Goal: Information Seeking & Learning: Learn about a topic

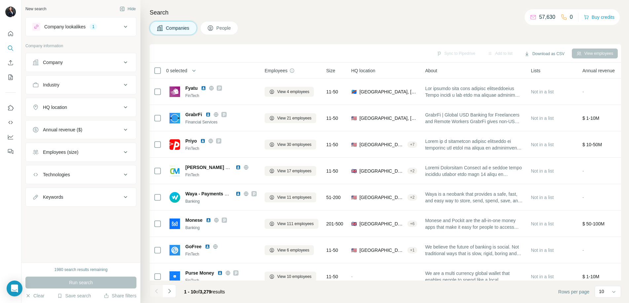
drag, startPoint x: 81, startPoint y: 105, endPoint x: 79, endPoint y: 110, distance: 4.9
click at [81, 105] on div "HQ location" at bounding box center [76, 107] width 89 height 7
click at [78, 124] on input "text" at bounding box center [80, 124] width 97 height 12
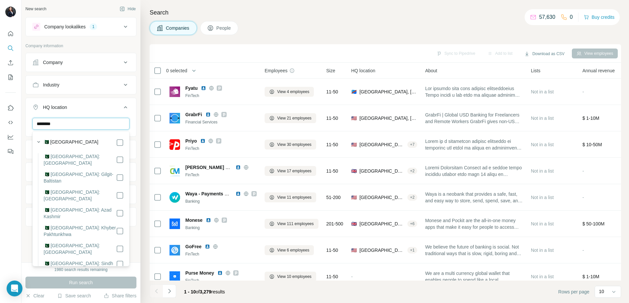
type input "********"
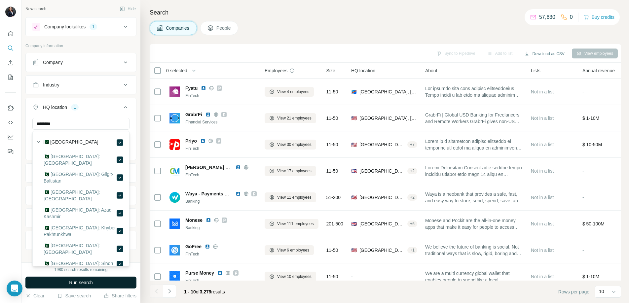
click at [104, 285] on button "Run search" at bounding box center [80, 283] width 111 height 12
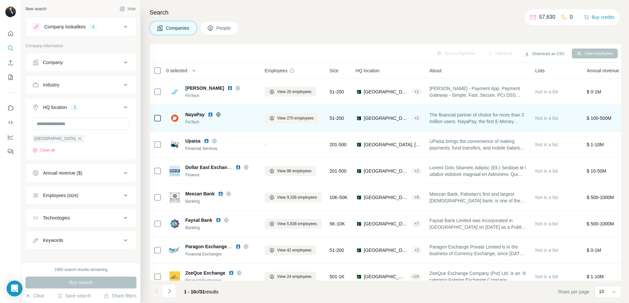
click at [211, 114] on img at bounding box center [210, 114] width 5 height 5
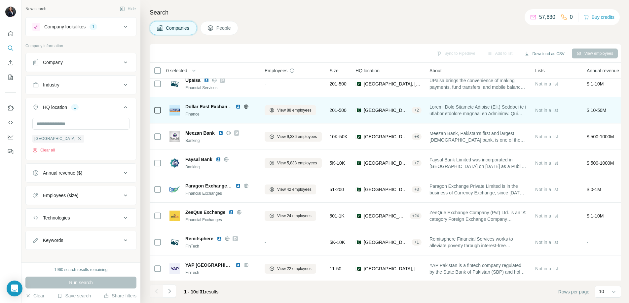
scroll to position [62, 0]
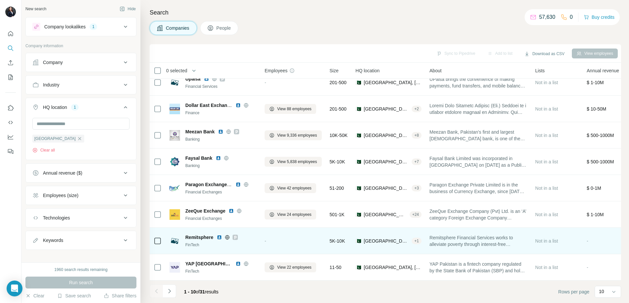
click at [221, 238] on img at bounding box center [219, 237] width 5 height 5
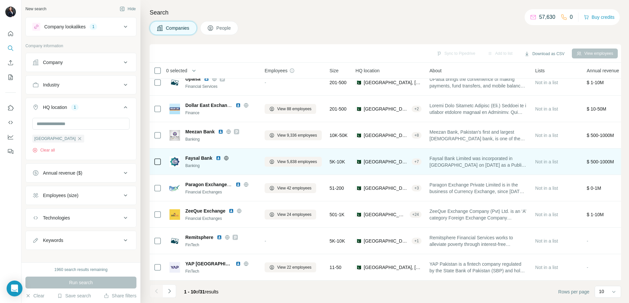
scroll to position [0, 0]
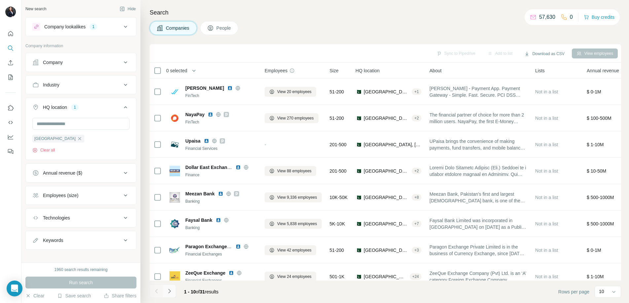
click at [169, 294] on icon "Navigate to next page" at bounding box center [169, 291] width 7 height 7
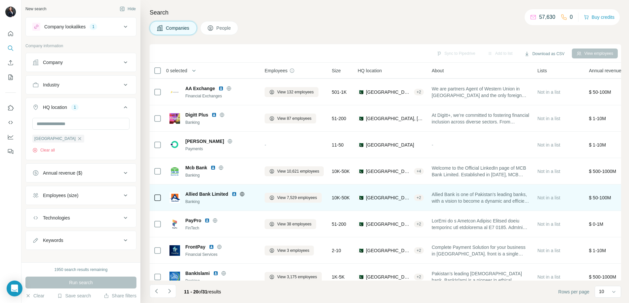
scroll to position [62, 0]
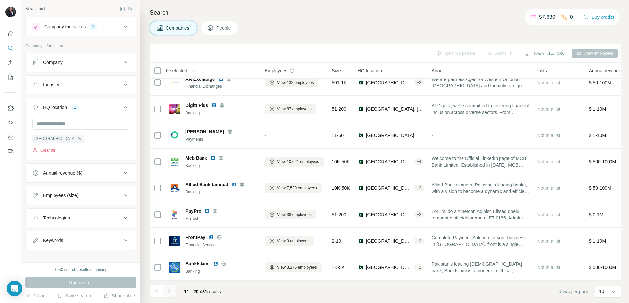
click at [168, 294] on icon "Navigate to next page" at bounding box center [169, 291] width 7 height 7
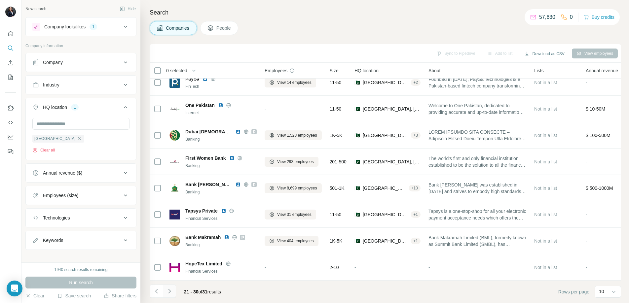
click at [170, 292] on icon "Navigate to next page" at bounding box center [169, 291] width 7 height 7
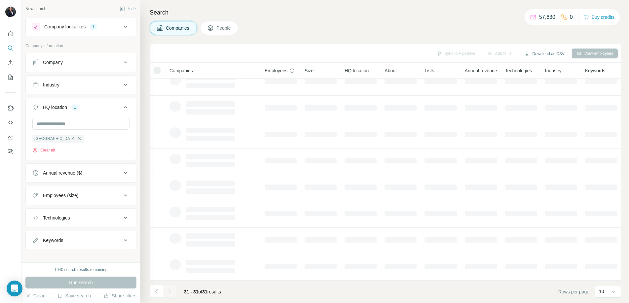
scroll to position [0, 0]
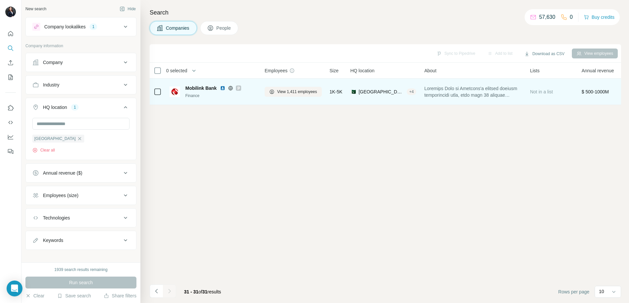
click at [223, 87] on img at bounding box center [222, 88] width 5 height 5
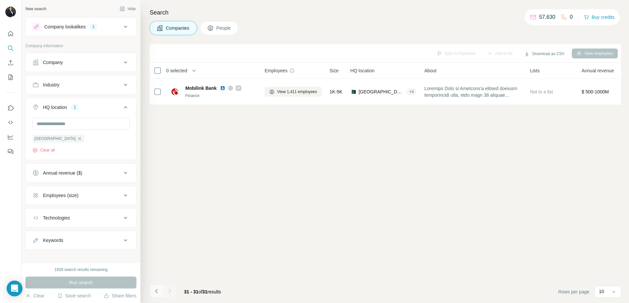
click at [154, 291] on icon "Navigate to previous page" at bounding box center [156, 291] width 7 height 7
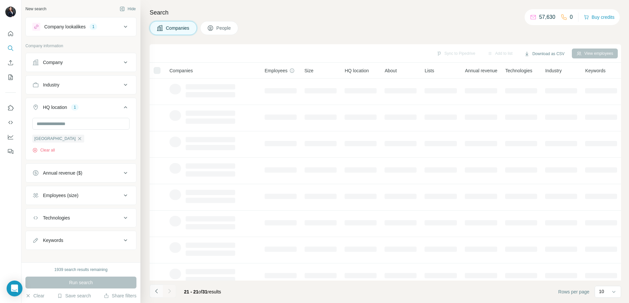
click at [154, 291] on icon "Navigate to previous page" at bounding box center [156, 291] width 7 height 7
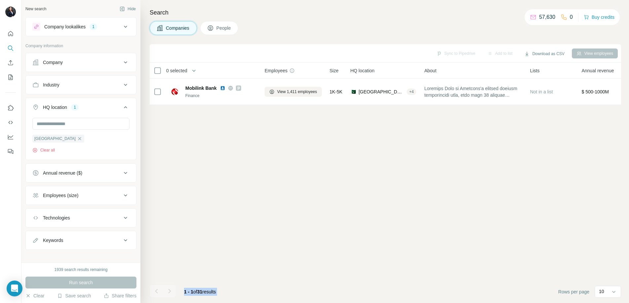
click at [154, 291] on div at bounding box center [156, 291] width 13 height 13
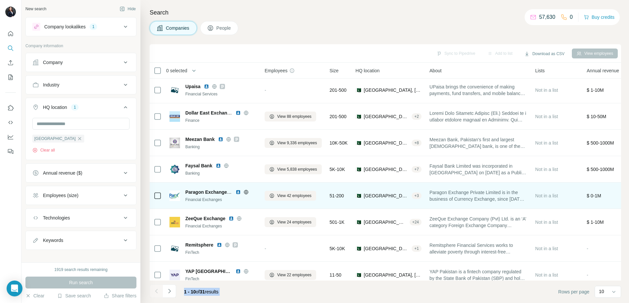
scroll to position [62, 0]
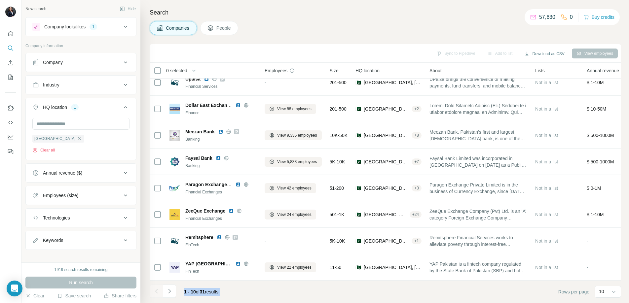
click at [278, 295] on footer "1 - 10 of 31 results Rows per page 10" at bounding box center [385, 292] width 471 height 22
click at [172, 293] on icon "Navigate to next page" at bounding box center [169, 291] width 7 height 7
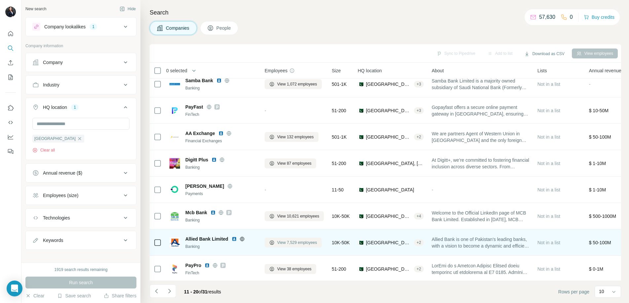
scroll to position [0, 0]
